Goal: Information Seeking & Learning: Learn about a topic

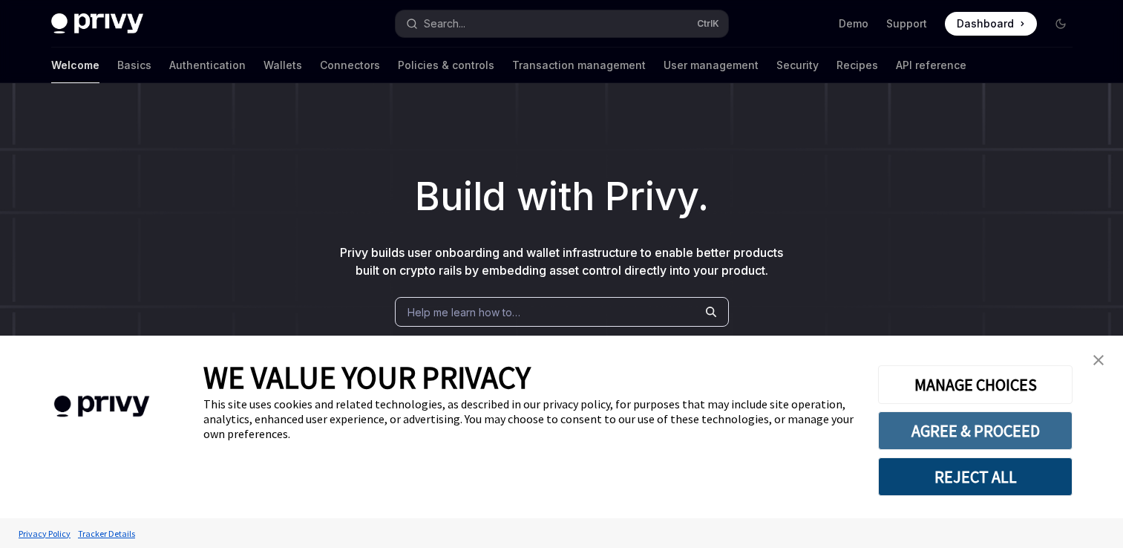
scroll to position [186, 0]
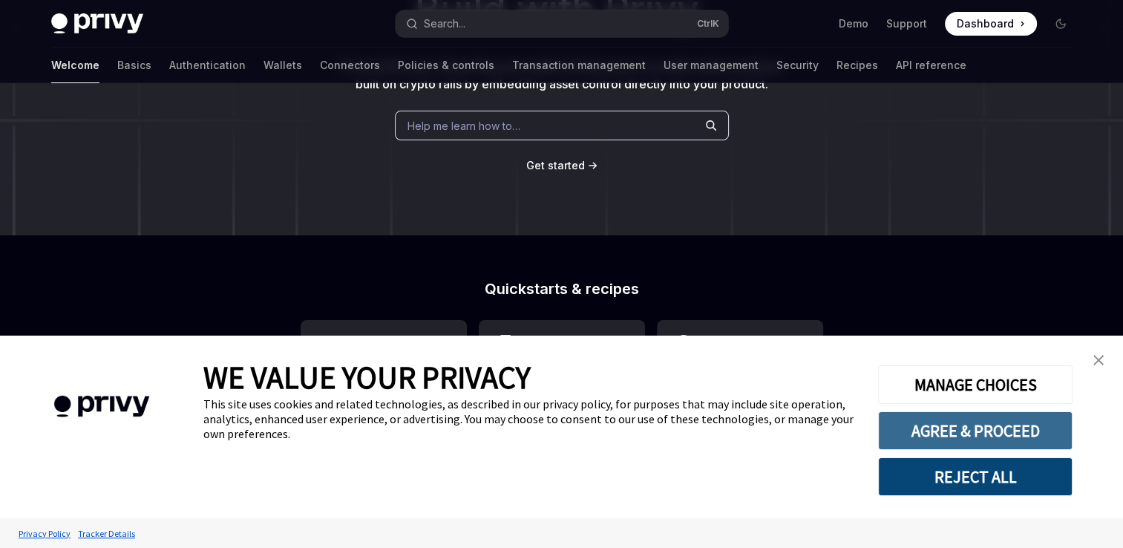
click at [997, 419] on button "AGREE & PROCEED" at bounding box center [975, 430] width 194 height 39
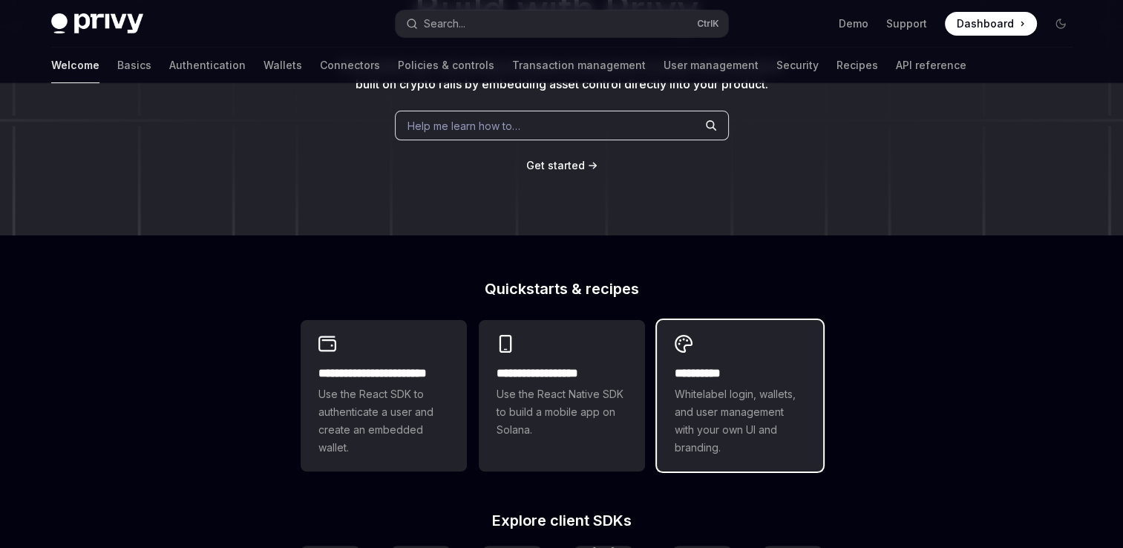
scroll to position [207, 0]
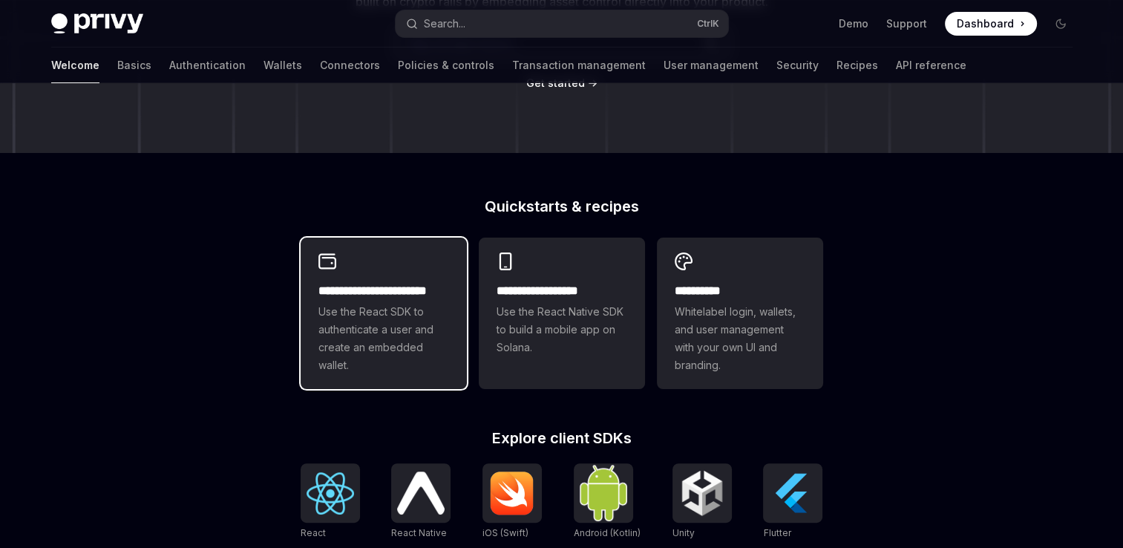
click at [387, 344] on span "Use the React SDK to authenticate a user and create an embedded wallet." at bounding box center [383, 338] width 131 height 71
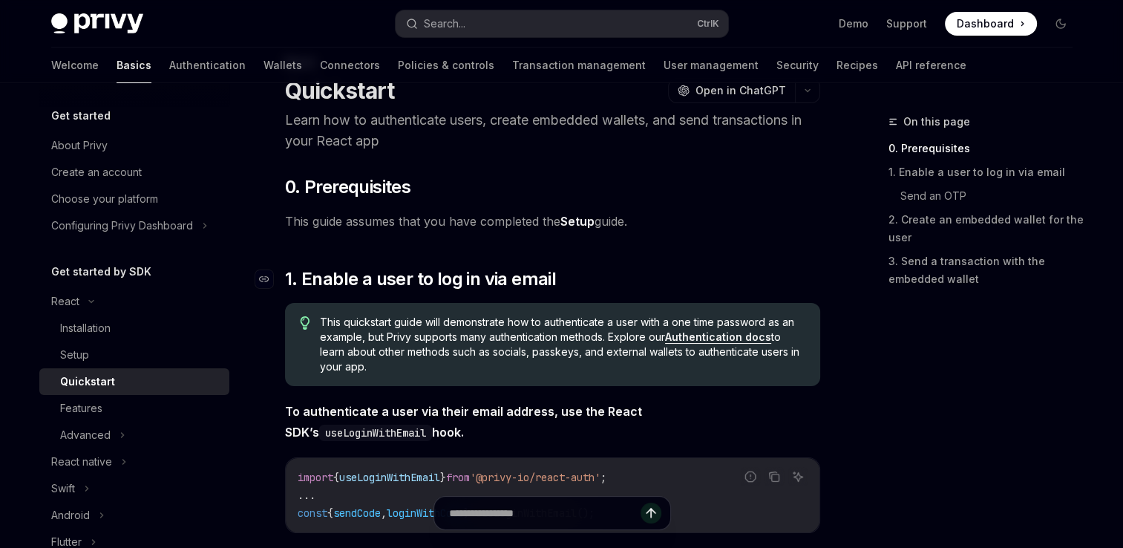
scroll to position [59, 0]
click at [114, 325] on div "Installation" at bounding box center [140, 328] width 160 height 18
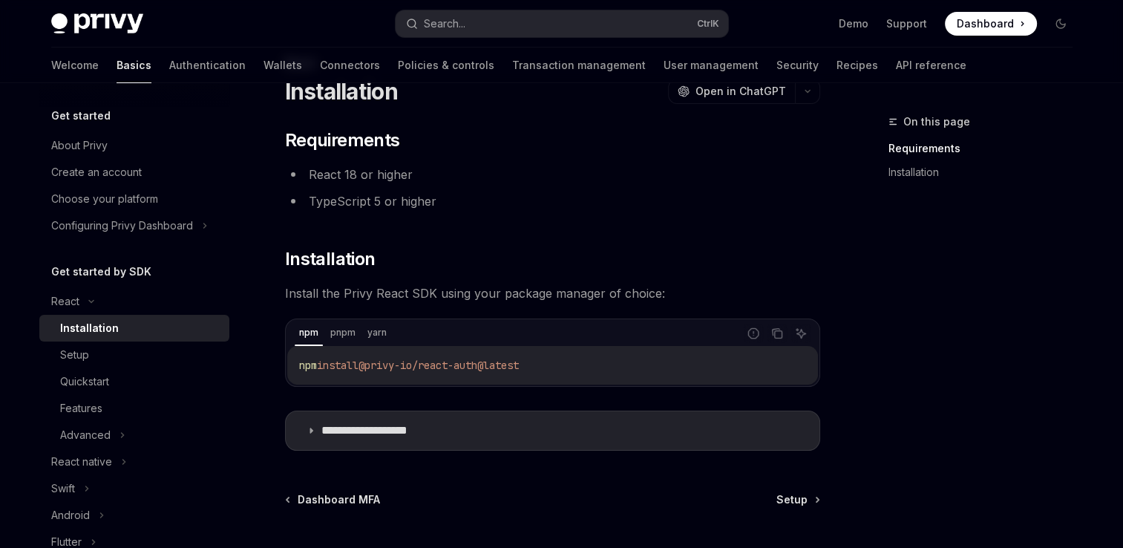
scroll to position [156, 0]
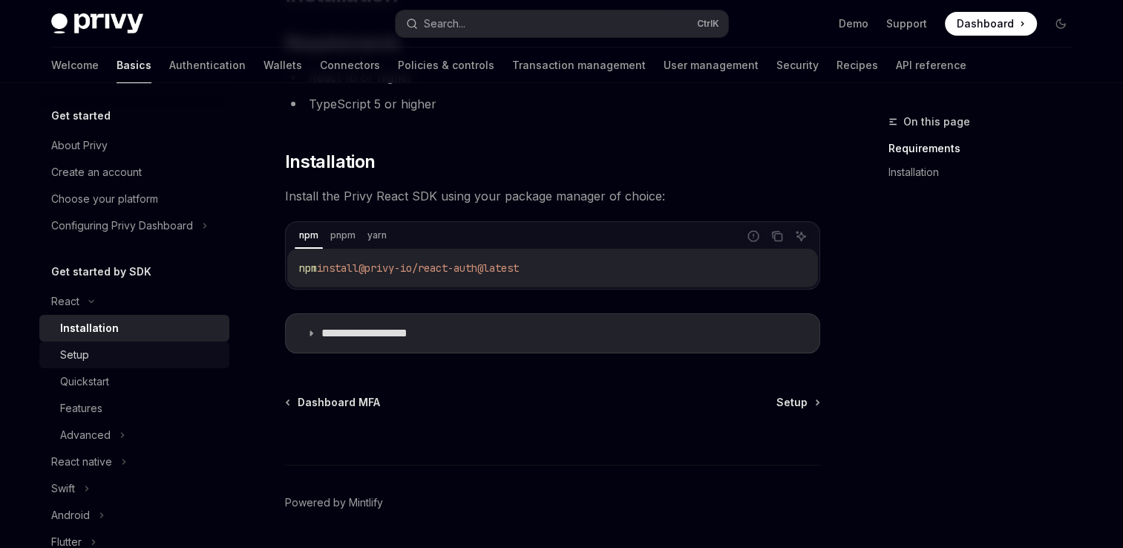
click at [192, 360] on div "Setup" at bounding box center [140, 355] width 160 height 18
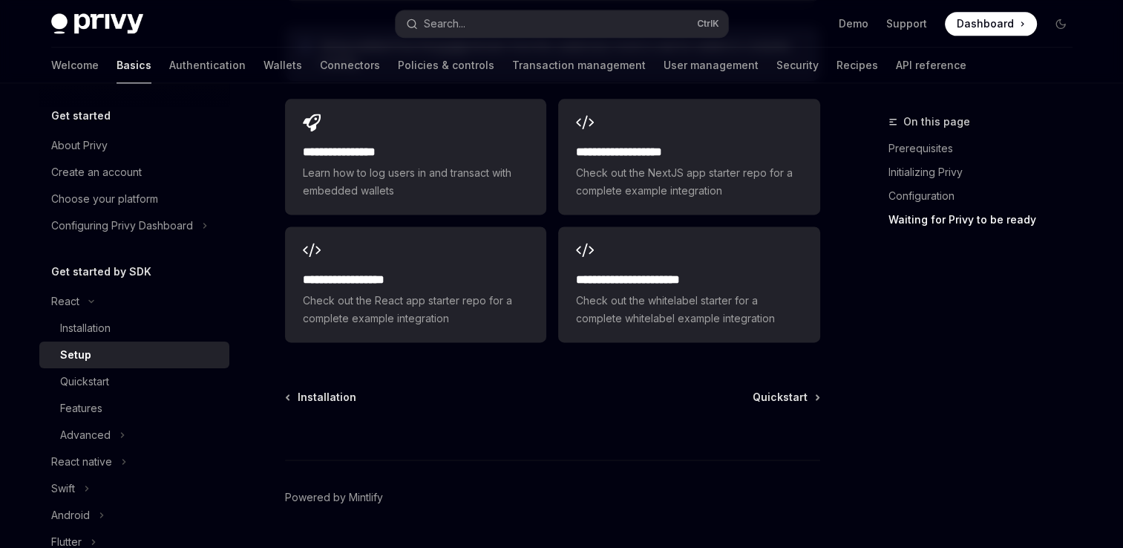
scroll to position [1982, 0]
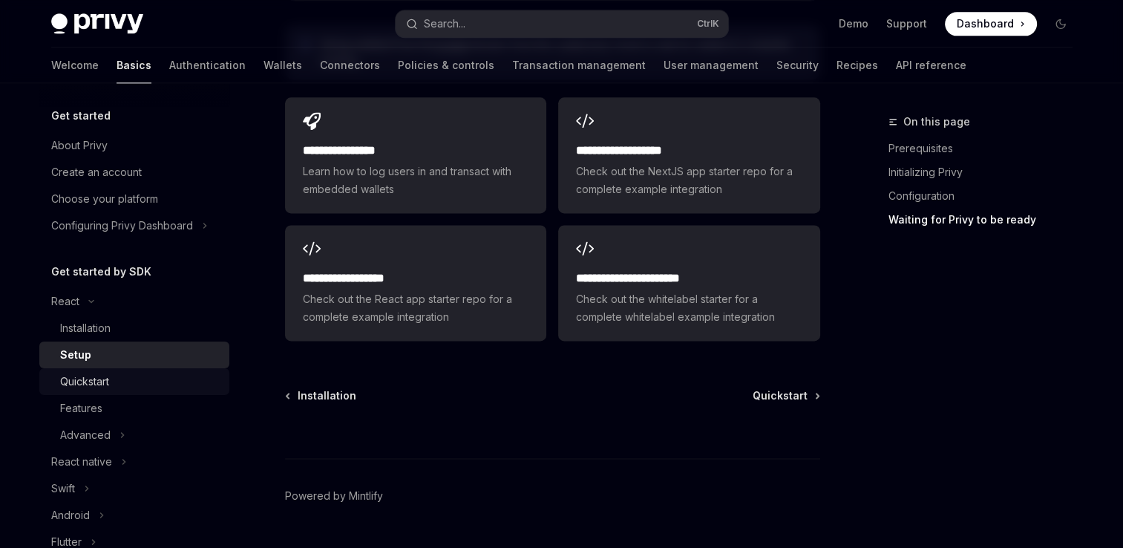
click at [151, 379] on div "Quickstart" at bounding box center [140, 382] width 160 height 18
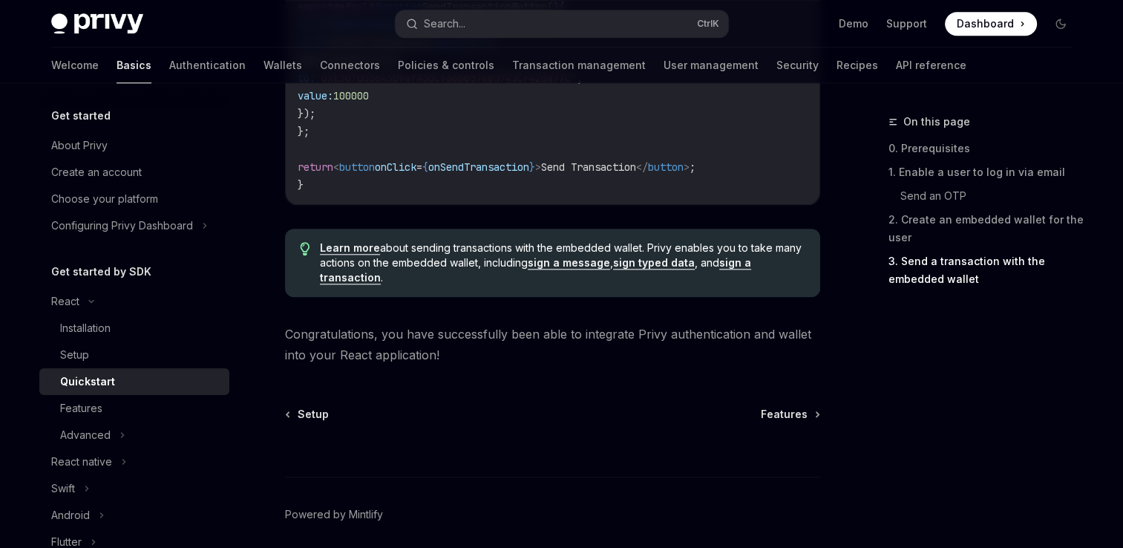
scroll to position [1563, 0]
click at [175, 400] on div "Features" at bounding box center [140, 408] width 160 height 18
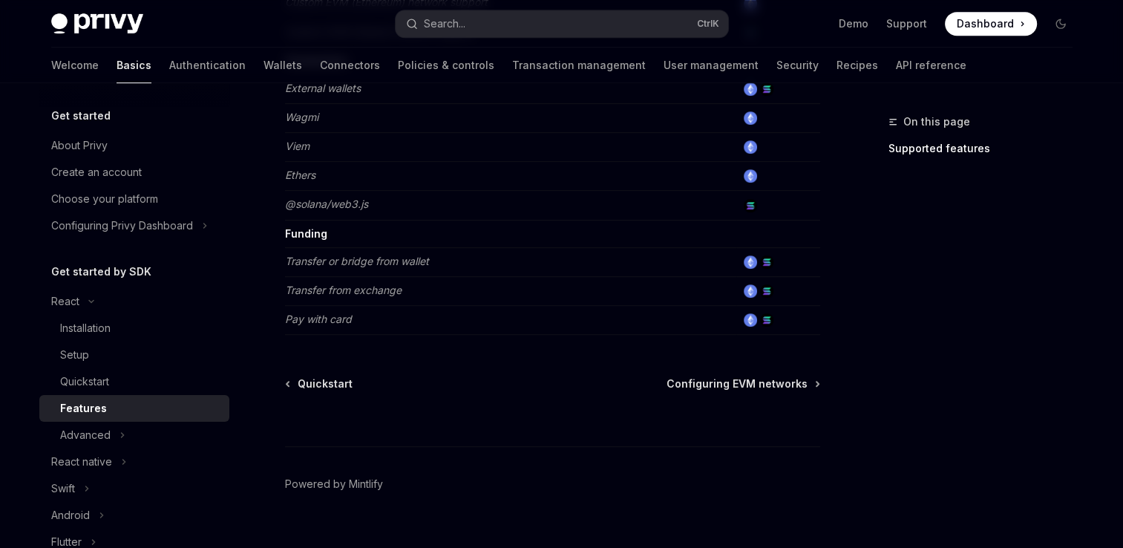
scroll to position [1048, 0]
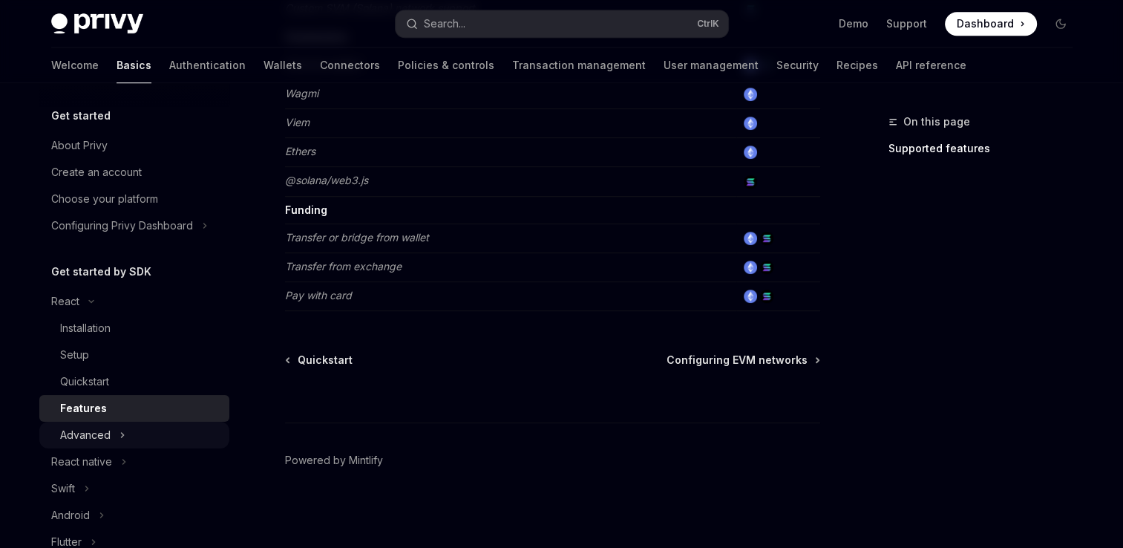
click at [132, 430] on div "Advanced" at bounding box center [134, 435] width 190 height 27
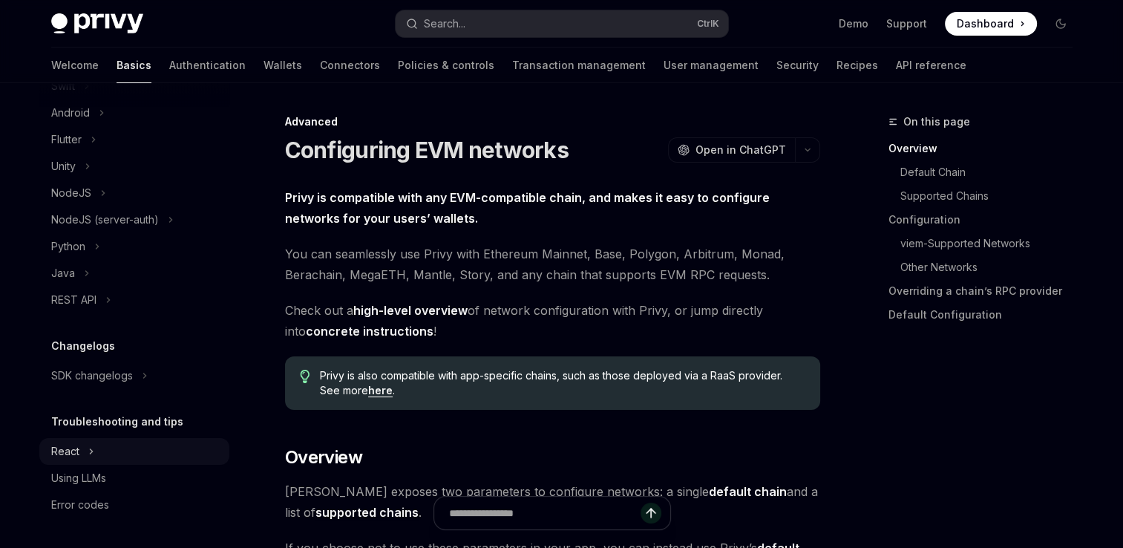
scroll to position [579, 0]
click at [95, 450] on div "React" at bounding box center [134, 451] width 190 height 27
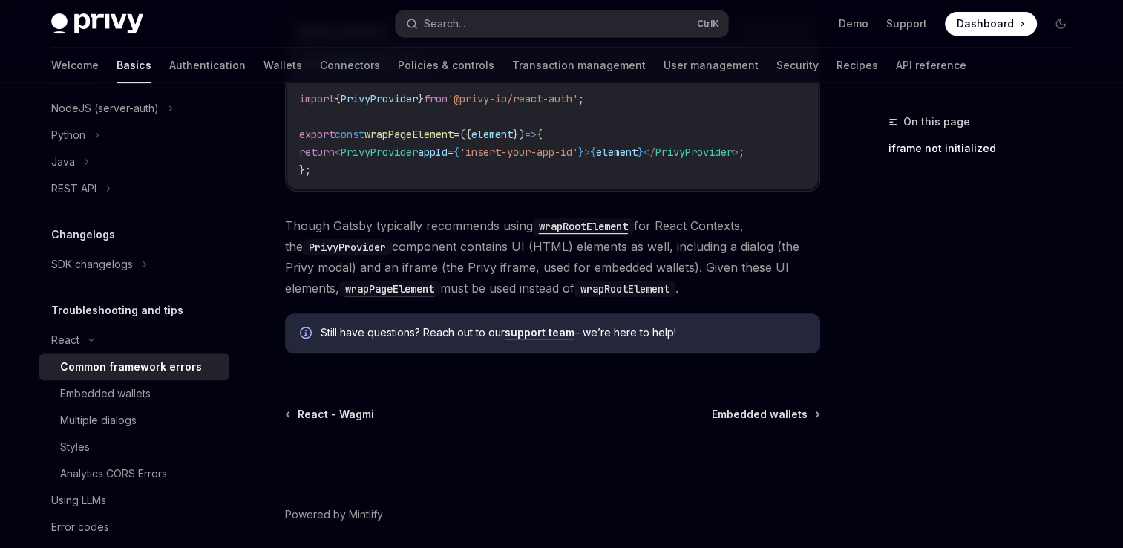
scroll to position [608, 0]
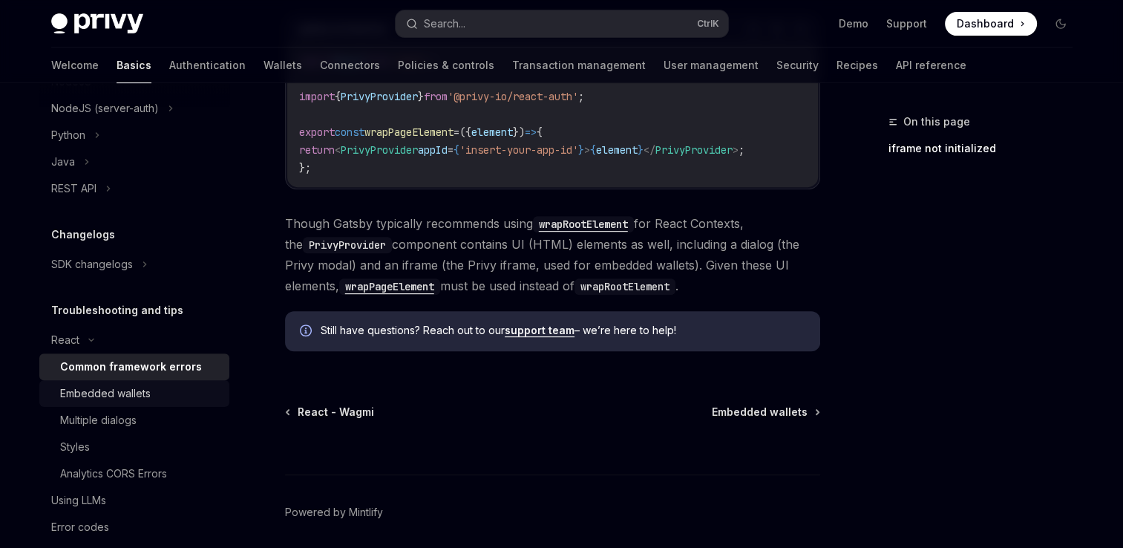
click at [159, 402] on div "Embedded wallets" at bounding box center [140, 393] width 160 height 18
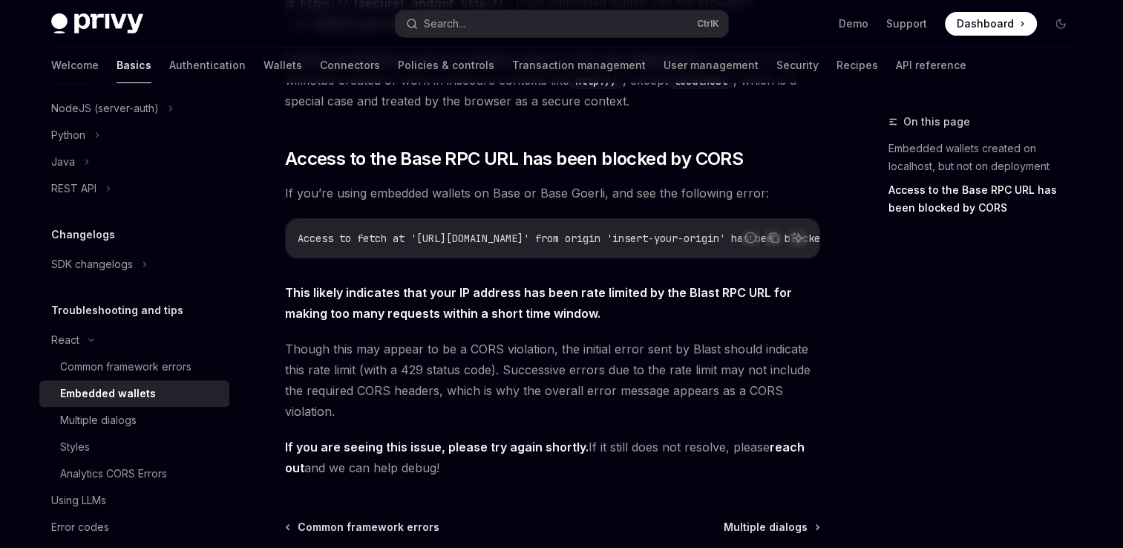
scroll to position [523, 0]
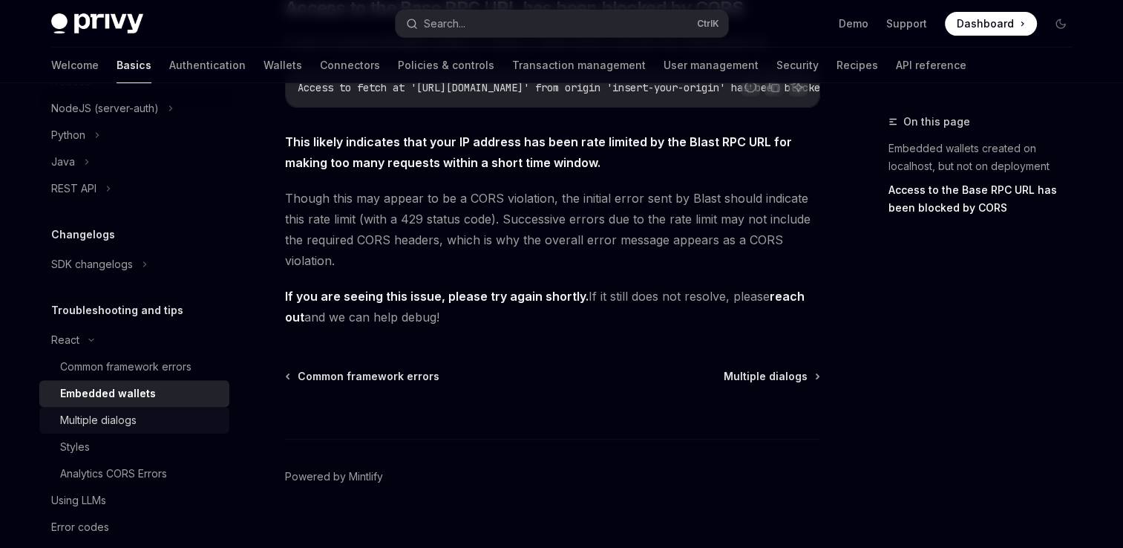
click at [148, 429] on div "Multiple dialogs" at bounding box center [140, 420] width 160 height 18
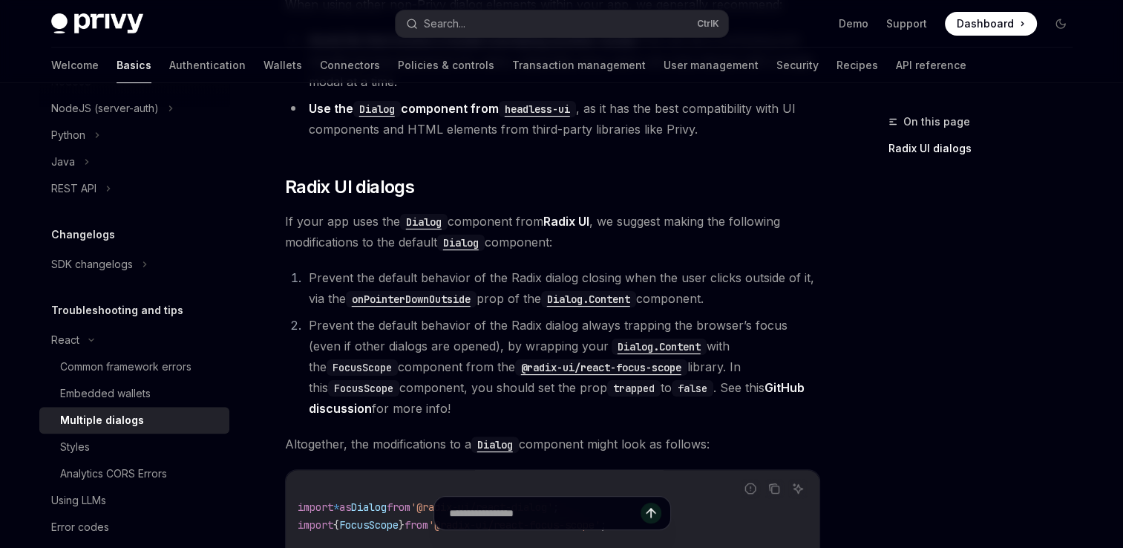
scroll to position [306, 0]
click at [139, 456] on div "Styles" at bounding box center [140, 447] width 160 height 18
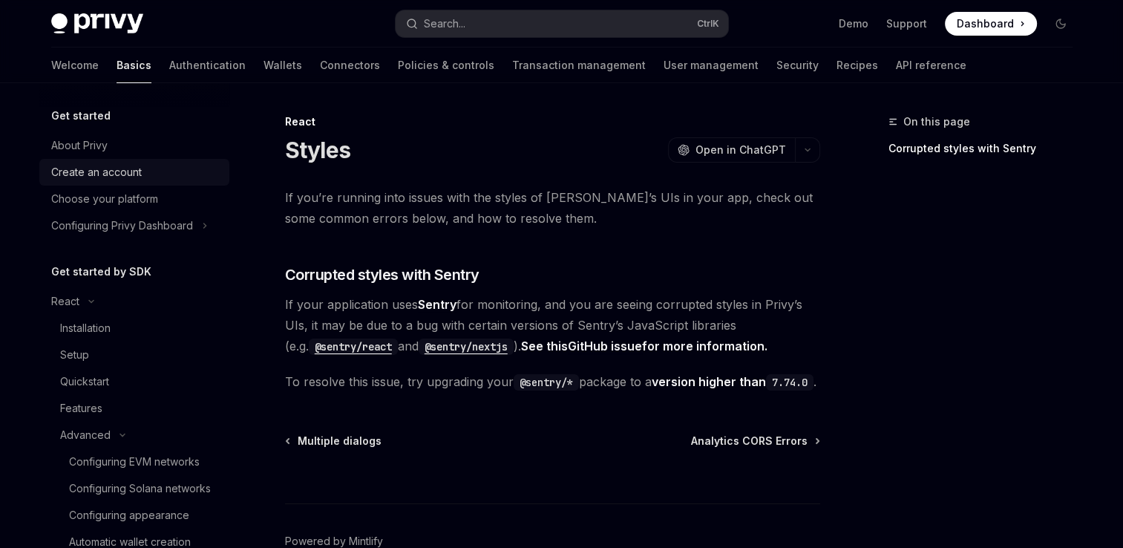
click at [154, 171] on div "Create an account" at bounding box center [135, 172] width 169 height 18
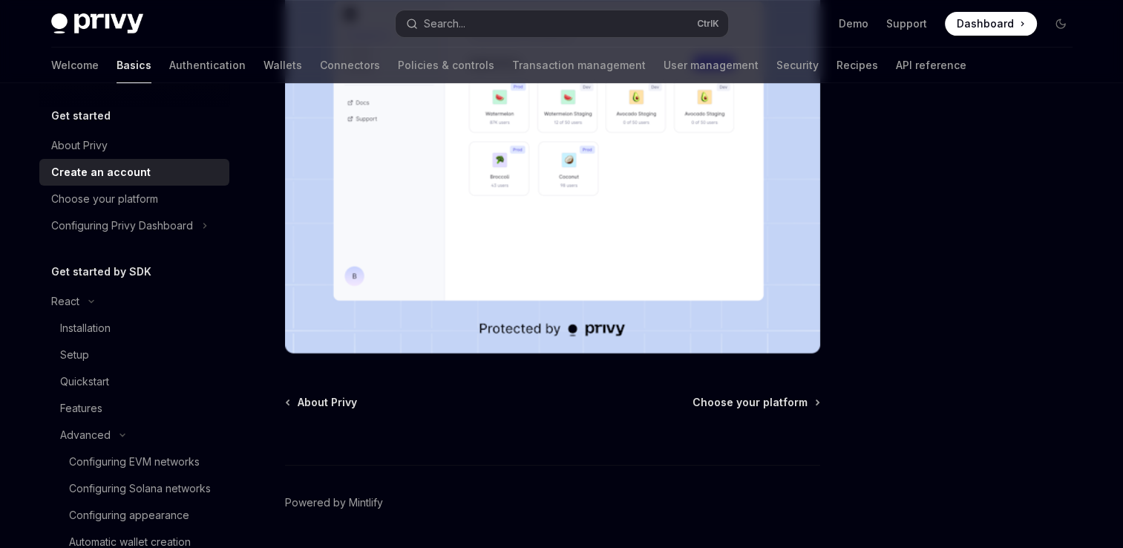
scroll to position [403, 0]
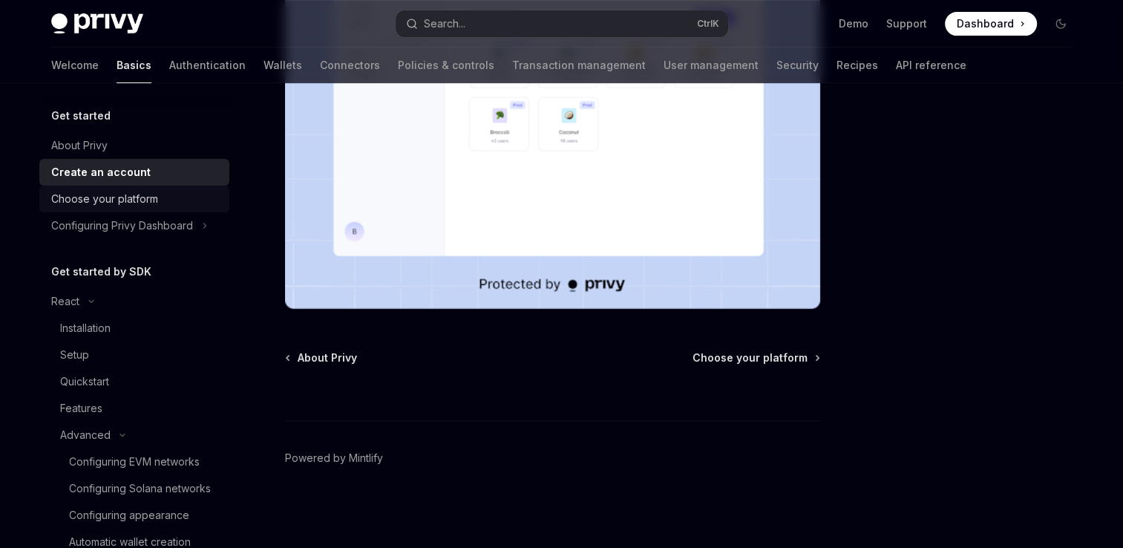
click at [171, 204] on div "Choose your platform" at bounding box center [135, 199] width 169 height 18
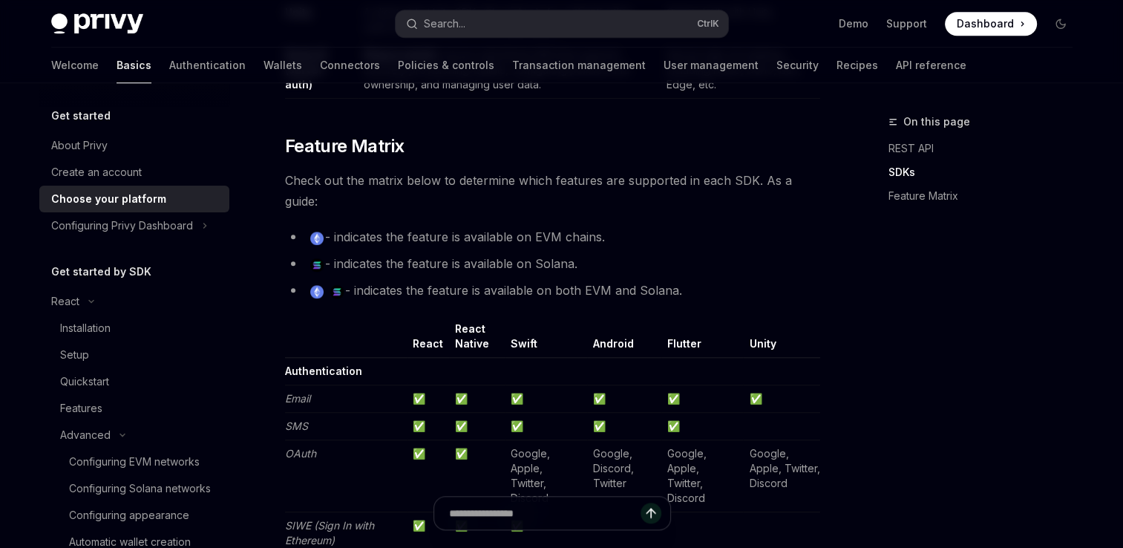
scroll to position [1320, 0]
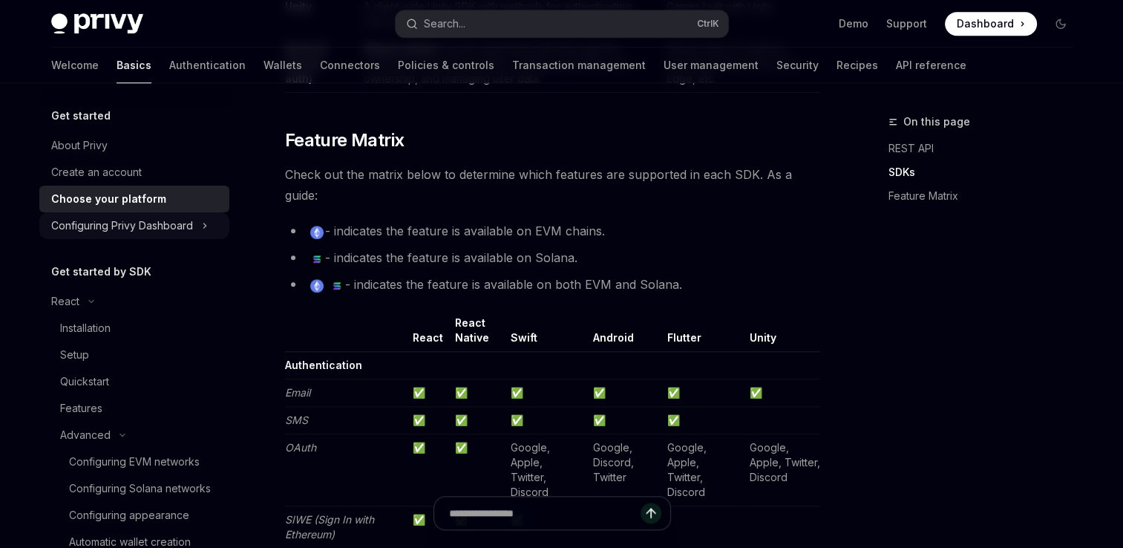
click at [202, 233] on icon at bounding box center [205, 226] width 6 height 18
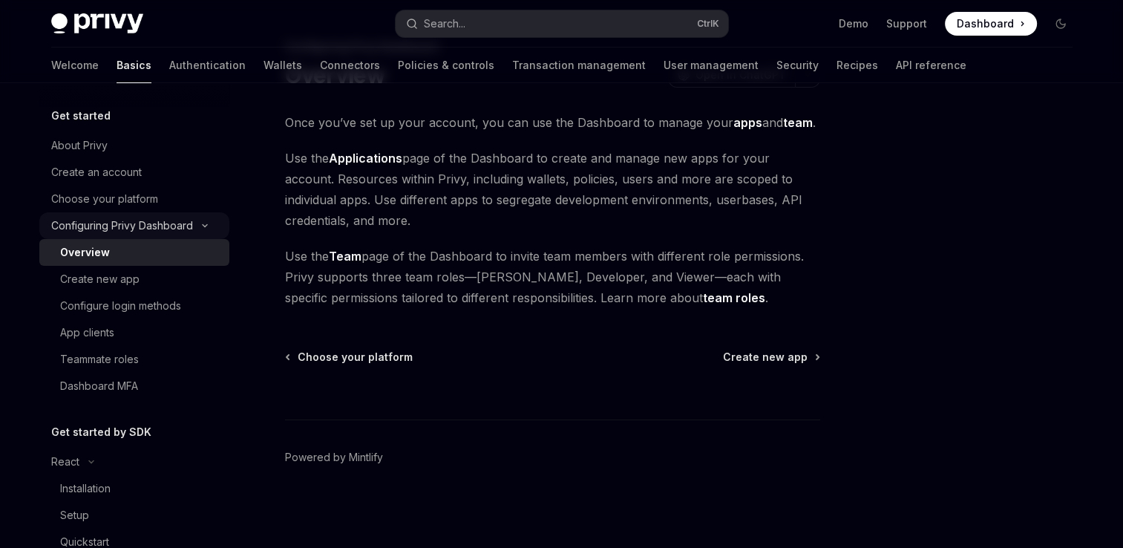
scroll to position [74, 0]
click at [189, 267] on link "Create new app" at bounding box center [134, 279] width 190 height 27
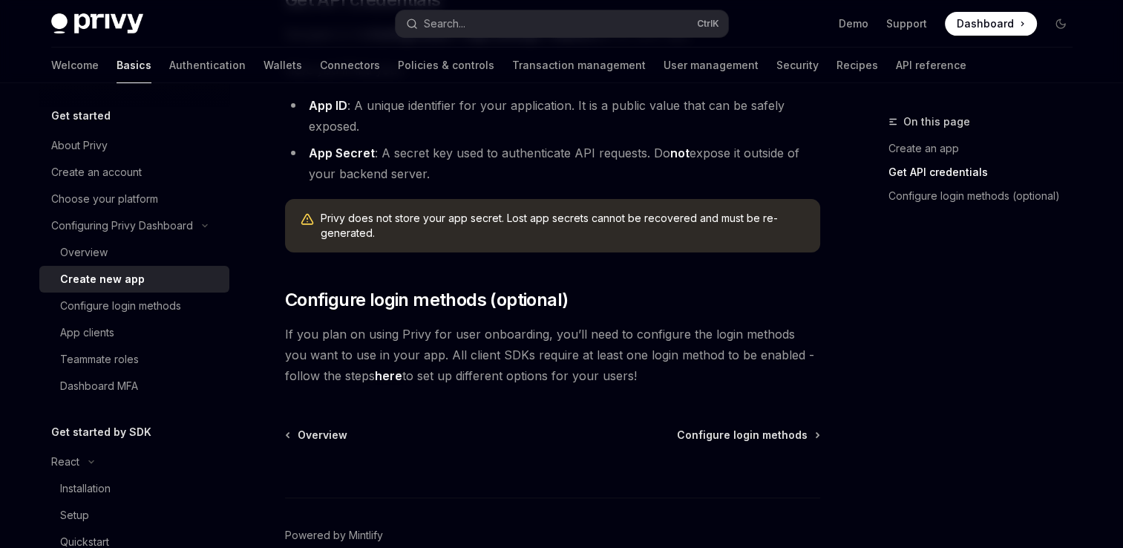
scroll to position [514, 0]
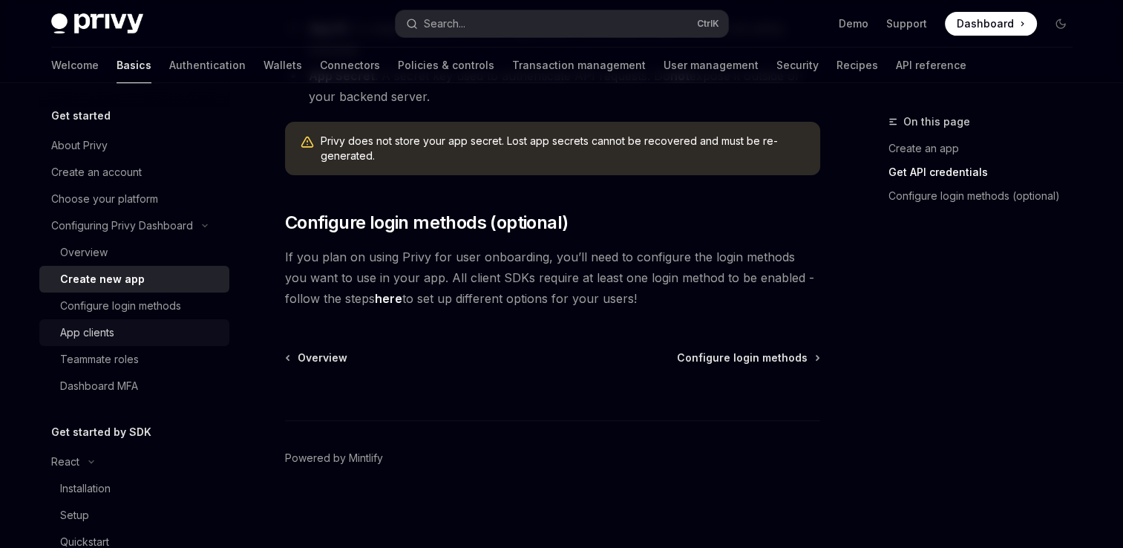
click at [127, 332] on div "App clients" at bounding box center [140, 333] width 160 height 18
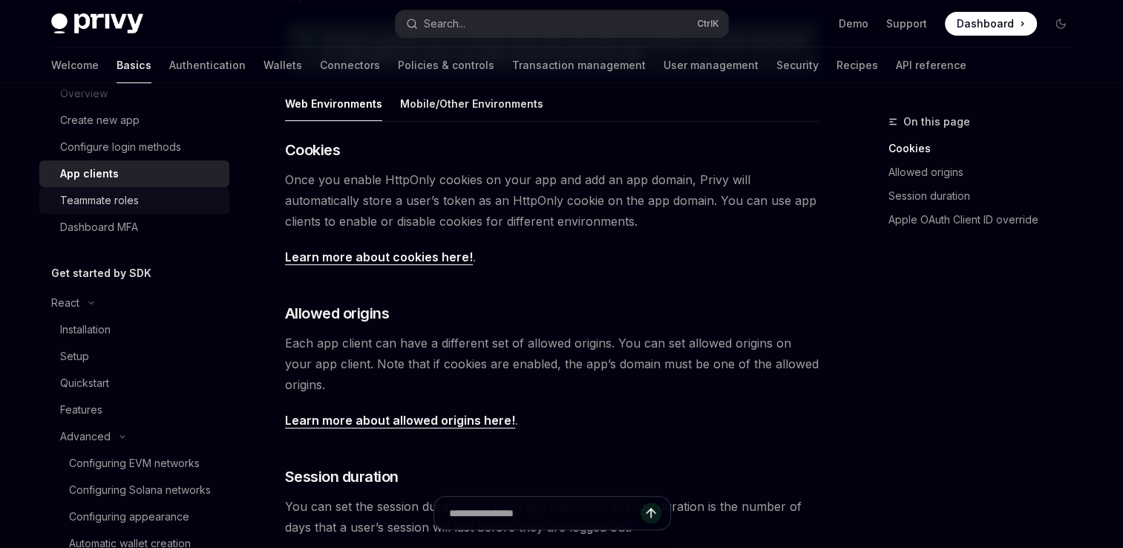
scroll to position [160, 0]
click at [125, 334] on div "Installation" at bounding box center [140, 328] width 160 height 18
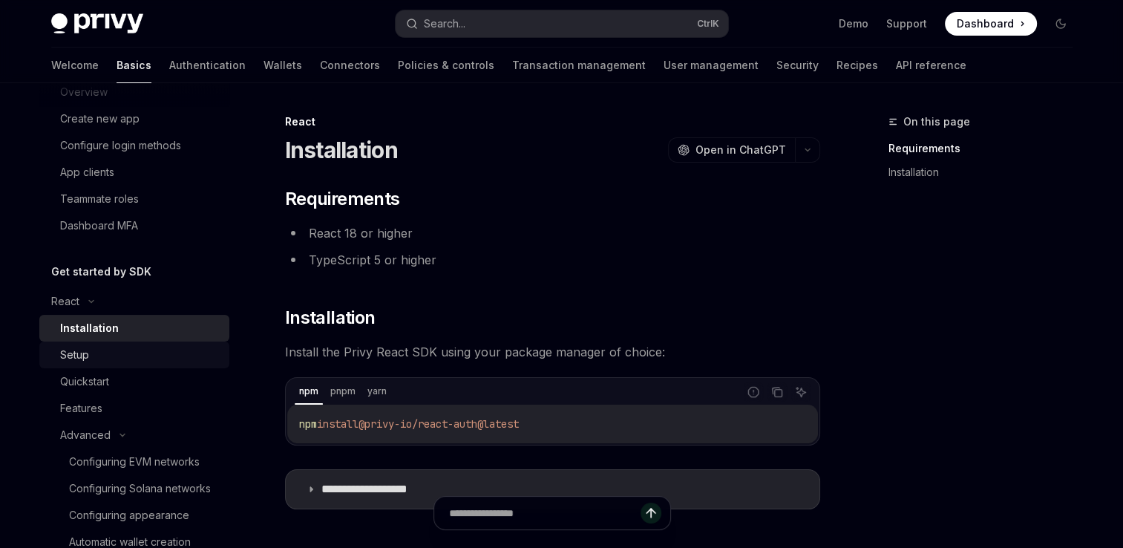
click at [124, 351] on div "Setup" at bounding box center [140, 355] width 160 height 18
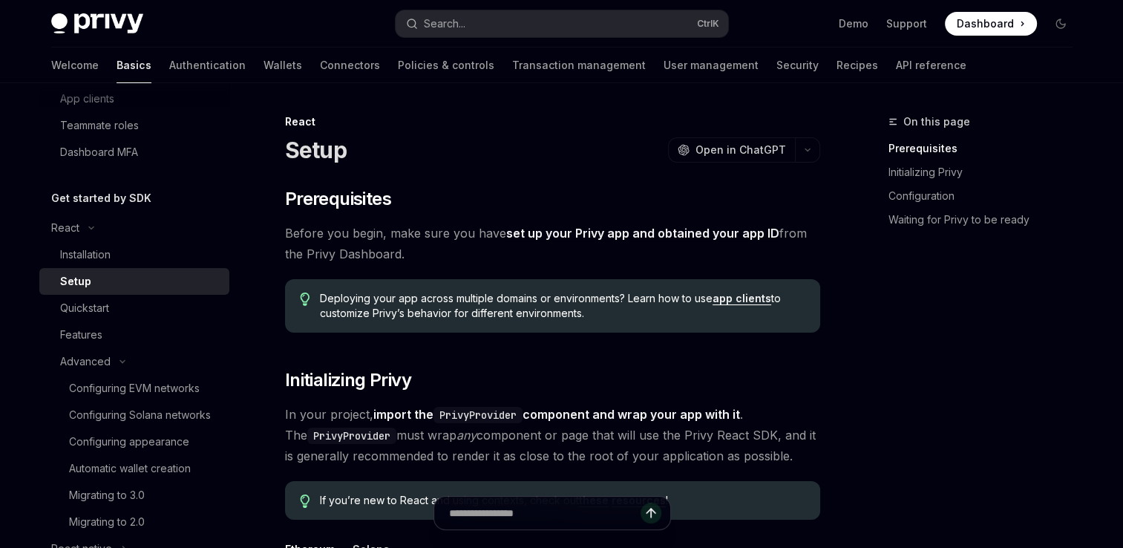
scroll to position [243, 0]
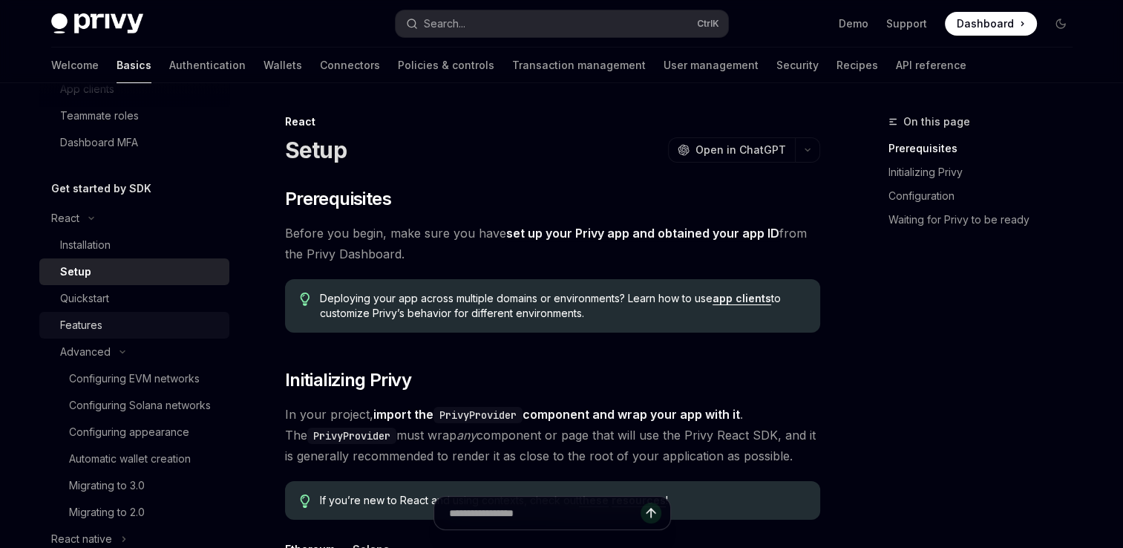
click at [131, 328] on div "Features" at bounding box center [140, 325] width 160 height 18
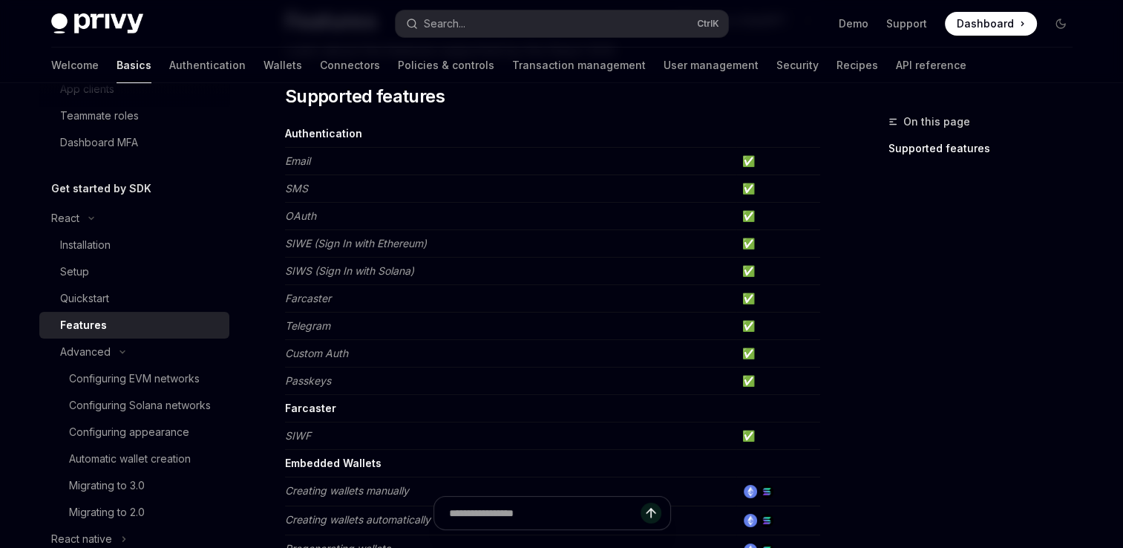
scroll to position [133, 0]
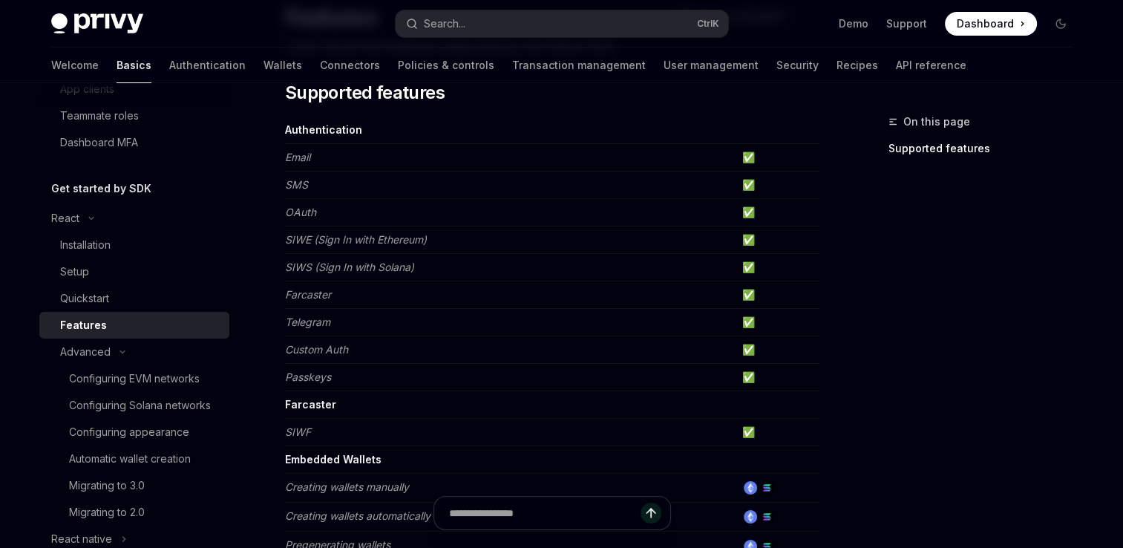
click at [748, 157] on td "✅" at bounding box center [778, 157] width 84 height 27
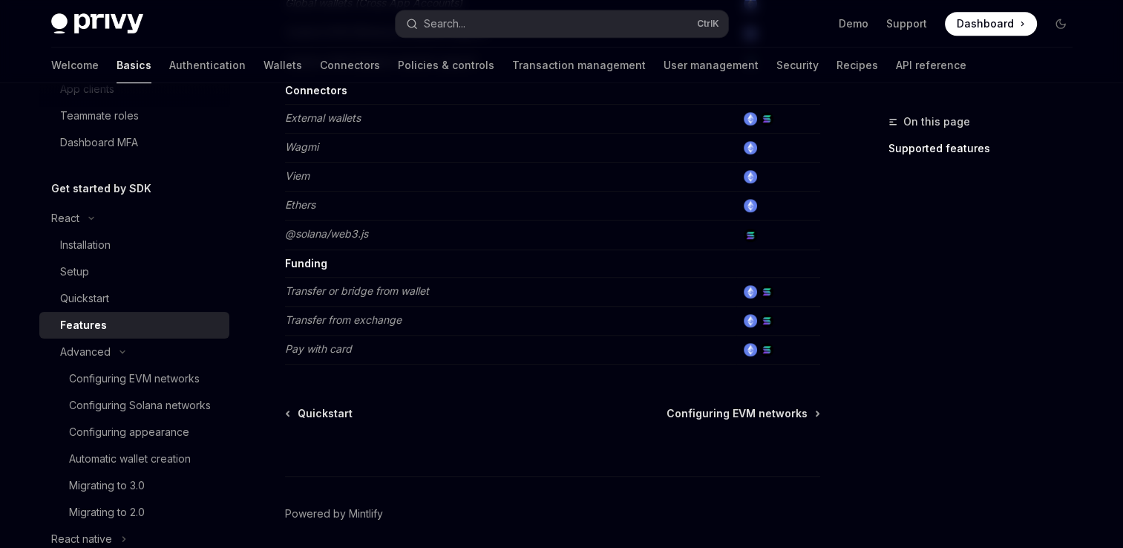
scroll to position [1048, 0]
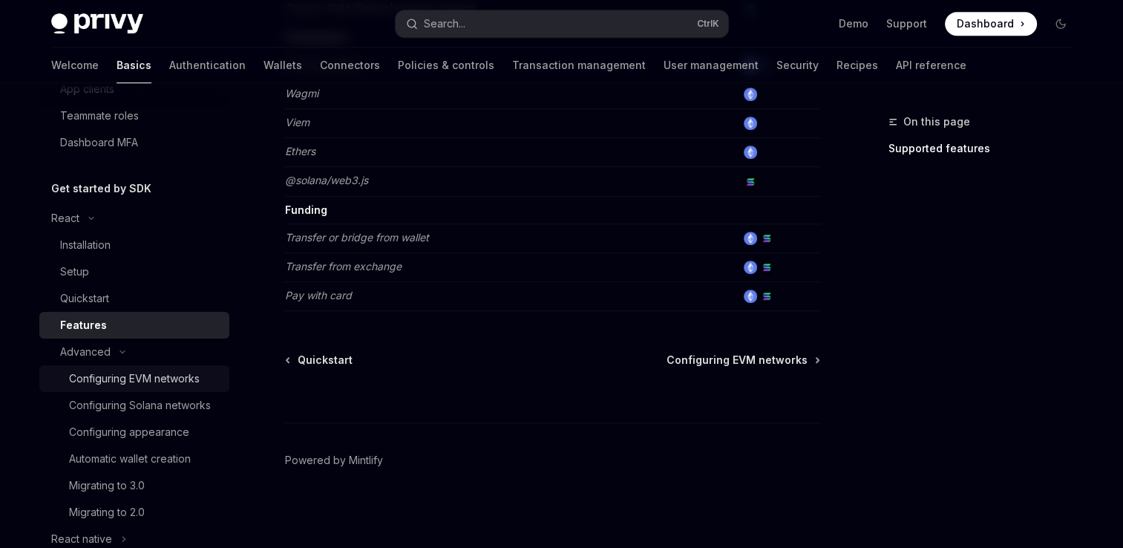
click at [179, 388] on link "Configuring EVM networks" at bounding box center [134, 378] width 190 height 27
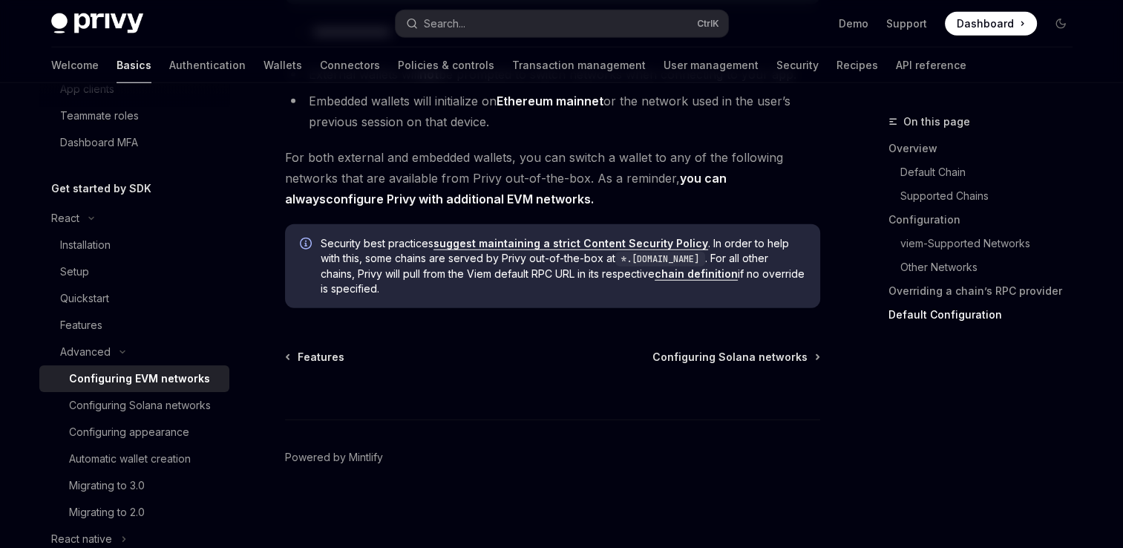
scroll to position [3939, 0]
click at [203, 441] on div "Configuring appearance" at bounding box center [144, 432] width 151 height 18
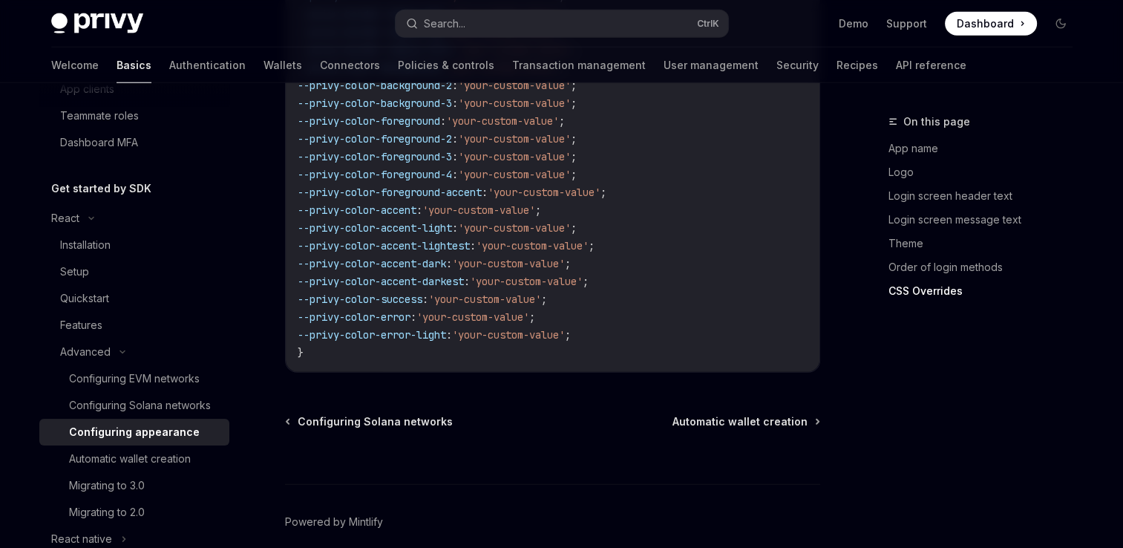
scroll to position [3895, 0]
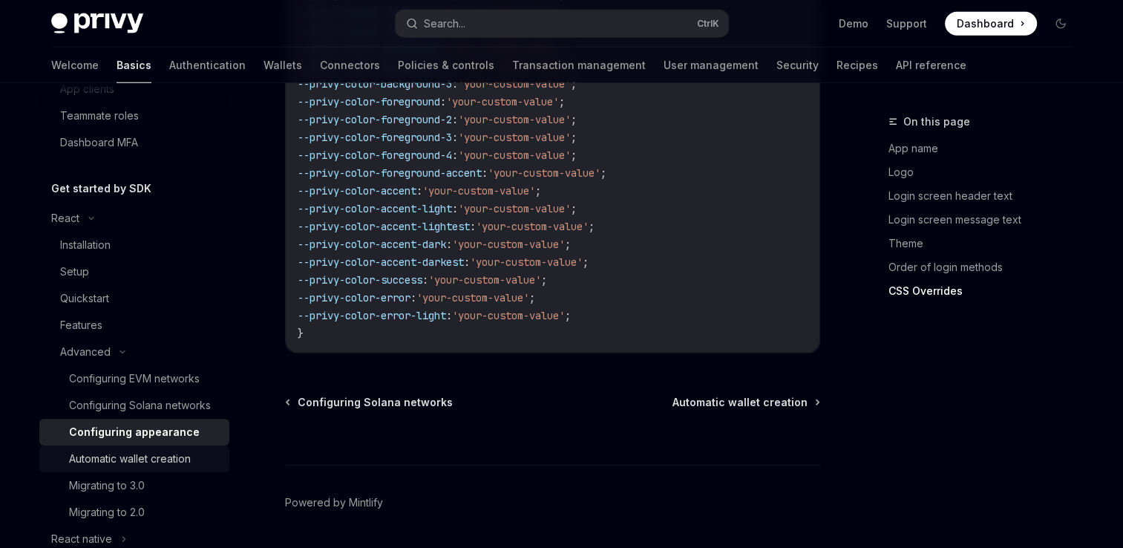
click at [147, 468] on div "Automatic wallet creation" at bounding box center [130, 459] width 122 height 18
type textarea "*"
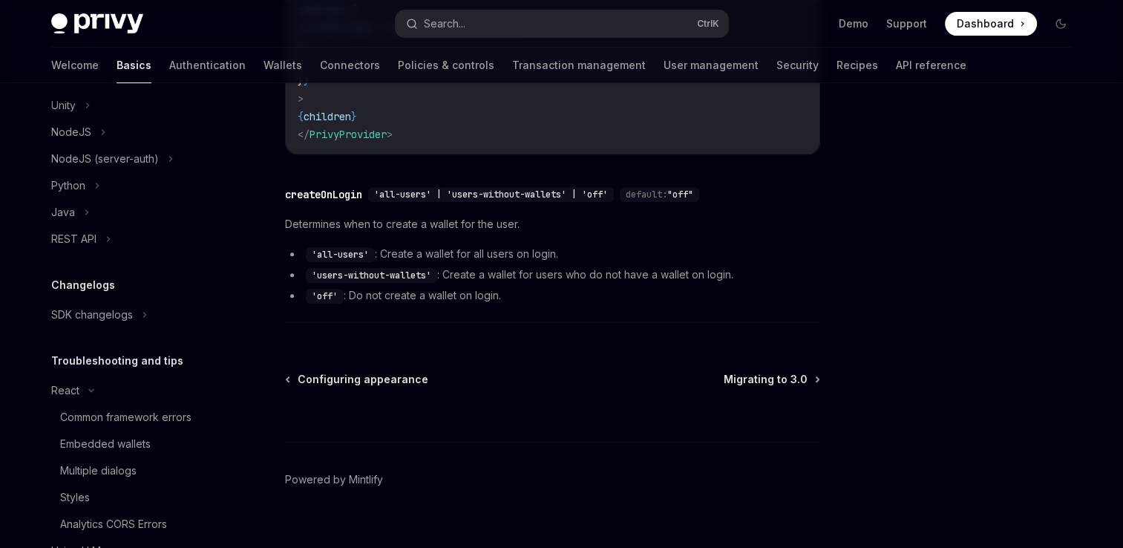
scroll to position [784, 0]
